Goal: Obtain resource: Obtain resource

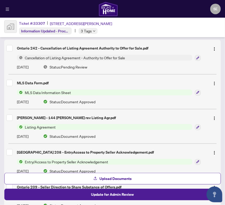
scroll to position [88, 0]
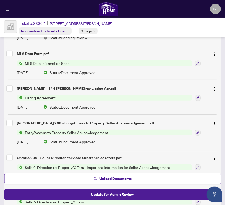
click at [50, 62] on span "MLS Data Information Sheet" at bounding box center [48, 63] width 50 height 6
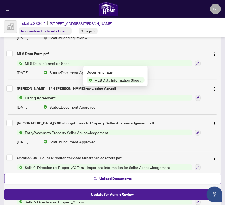
click at [50, 62] on span "MLS Data Information Sheet" at bounding box center [48, 63] width 50 height 6
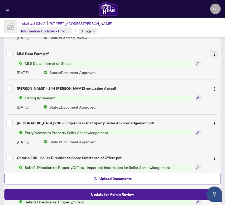
click at [212, 52] on img "button" at bounding box center [214, 54] width 4 height 4
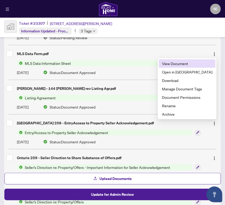
click at [184, 63] on span "View Document" at bounding box center [187, 64] width 50 height 6
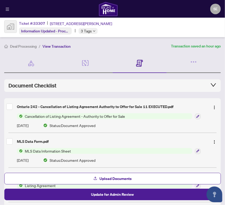
click at [160, 32] on div "Ticket #: 33307 [STREET_ADDRESS][PERSON_NAME] Information Updated - Processing …" at bounding box center [112, 28] width 225 height 20
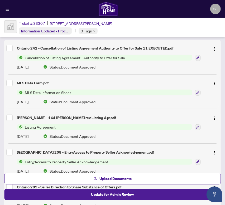
scroll to position [88, 0]
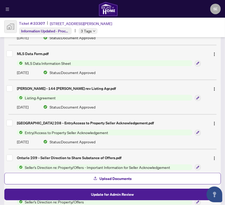
click at [169, 30] on div "Ticket #: 33307 [STREET_ADDRESS][PERSON_NAME] Information Updated - Processing …" at bounding box center [112, 28] width 225 height 20
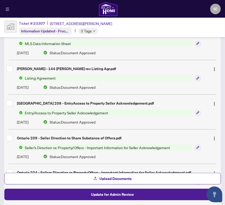
scroll to position [117, 0]
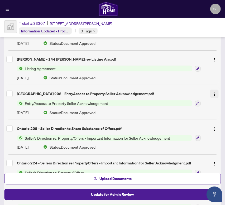
click at [214, 94] on img "button" at bounding box center [214, 94] width 4 height 4
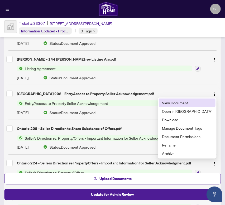
click at [195, 103] on span "View Document" at bounding box center [187, 103] width 50 height 6
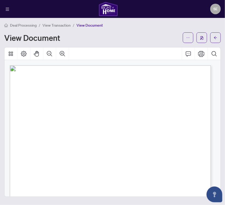
drag, startPoint x: 130, startPoint y: 38, endPoint x: 127, endPoint y: 38, distance: 3.7
click at [130, 38] on div "View Document" at bounding box center [91, 38] width 175 height 8
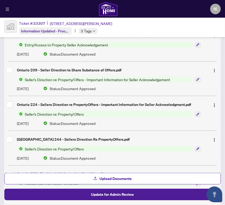
scroll to position [205, 0]
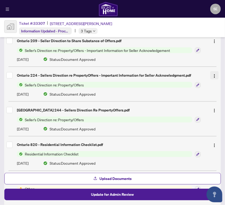
click at [213, 74] on img "button" at bounding box center [214, 76] width 4 height 4
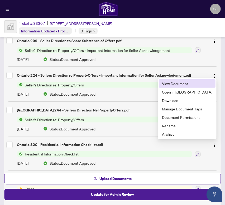
click at [190, 83] on span "View Document" at bounding box center [187, 84] width 50 height 6
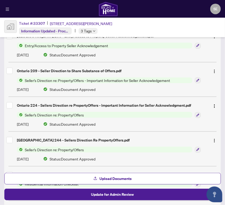
scroll to position [176, 0]
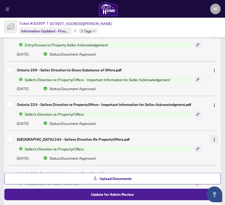
click at [213, 140] on button "button" at bounding box center [214, 139] width 8 height 8
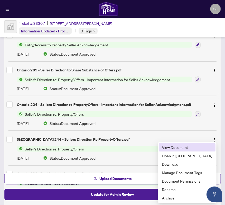
click at [190, 147] on span "View Document" at bounding box center [187, 148] width 50 height 6
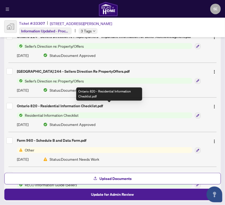
scroll to position [234, 0]
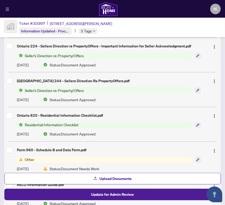
click at [182, 30] on div "Ticket #: 33307 [STREET_ADDRESS][PERSON_NAME] Information Updated - Processing …" at bounding box center [112, 28] width 225 height 20
click at [212, 114] on img "button" at bounding box center [214, 116] width 4 height 4
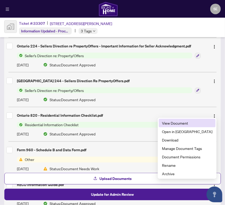
click at [188, 124] on span "View Document" at bounding box center [187, 123] width 50 height 6
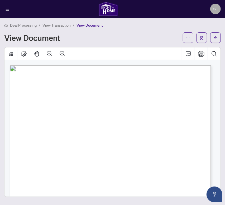
click at [149, 40] on div "View Document" at bounding box center [91, 38] width 175 height 8
click at [150, 37] on div "View Document" at bounding box center [91, 38] width 175 height 8
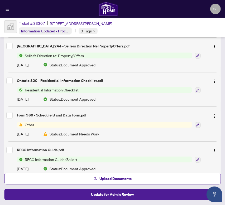
scroll to position [274, 0]
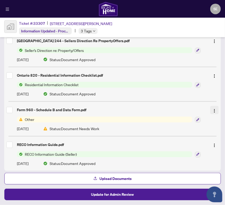
click at [213, 109] on img "button" at bounding box center [214, 111] width 4 height 4
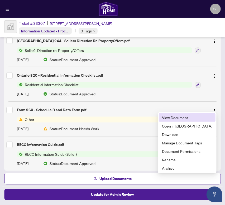
click at [186, 119] on span "View Document" at bounding box center [187, 118] width 50 height 6
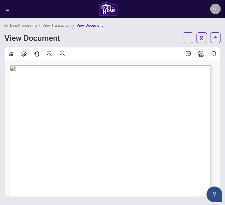
click at [165, 43] on div "Deal Processing / View Transaction / View Document View Document Form 960 - Sch…" at bounding box center [112, 109] width 217 height 175
click at [147, 27] on div "Deal Processing / View Transaction / View Document" at bounding box center [112, 25] width 217 height 6
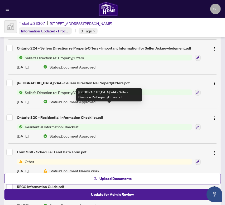
scroll to position [274, 0]
